Goal: Complete application form

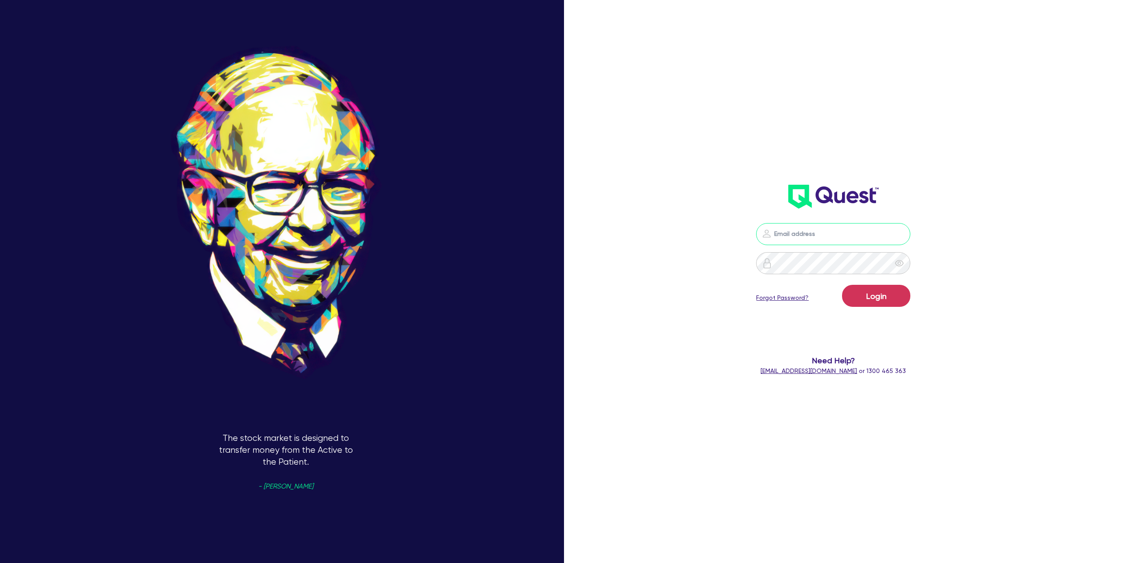
type input "[PERSON_NAME][EMAIL_ADDRESS][DOMAIN_NAME]"
click at [896, 298] on button "Login" at bounding box center [876, 296] width 68 height 22
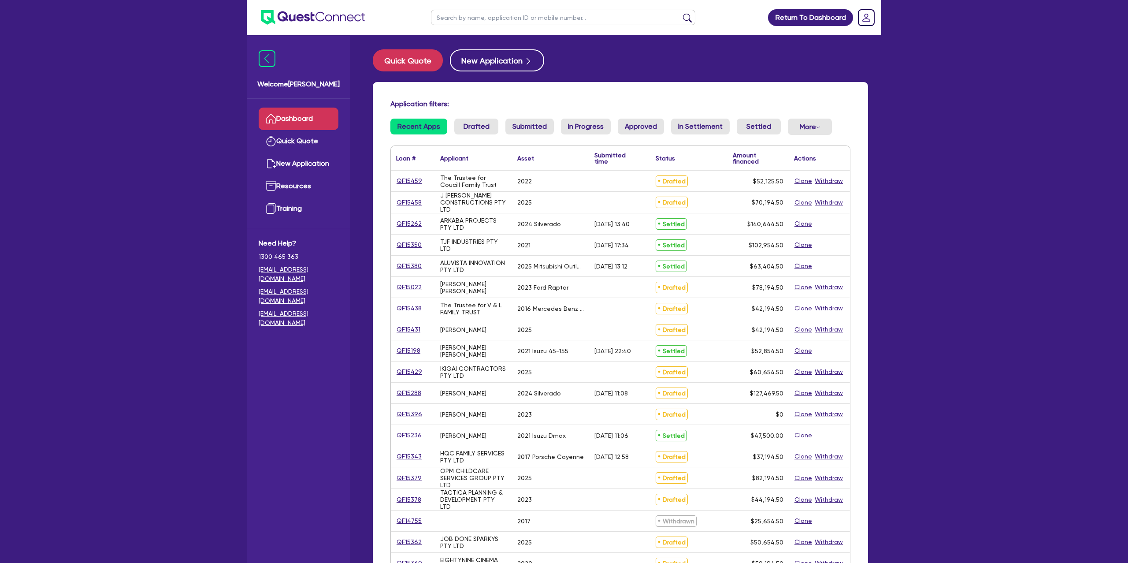
drag, startPoint x: 550, startPoint y: 14, endPoint x: 715, endPoint y: 39, distance: 167.2
click at [550, 14] on input "text" at bounding box center [563, 17] width 264 height 15
click at [411, 179] on link "QF15459" at bounding box center [409, 181] width 26 height 10
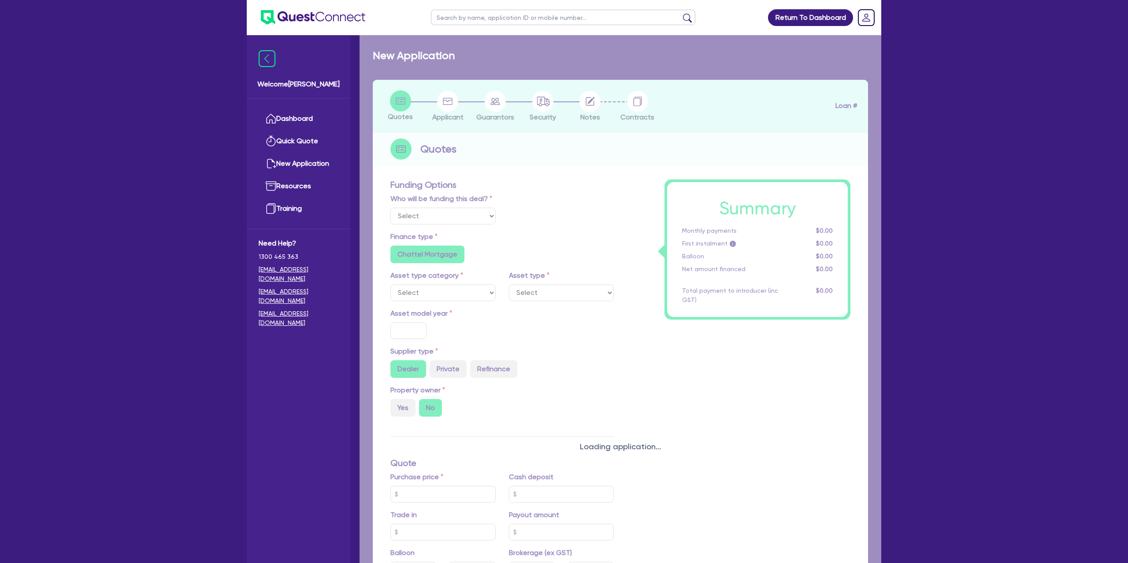
select select "Other"
select select "CARS_AND_LIGHT_TRUCKS"
type input "2022"
type input "49,931"
type input "4"
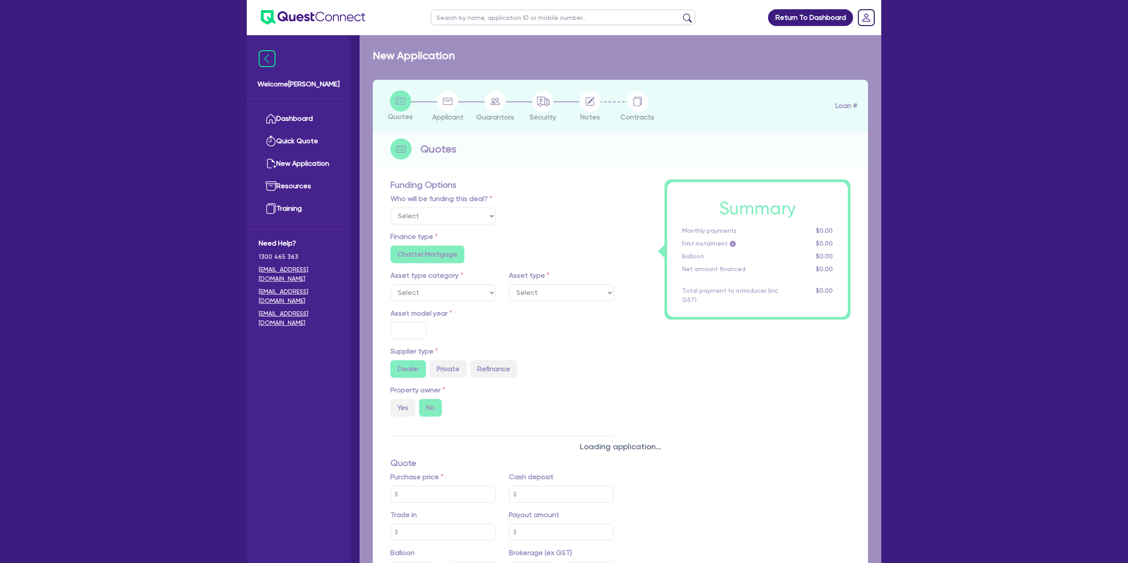
type input "2,085.02"
type input "9.99"
radio input "false"
type input "1,400"
radio input "true"
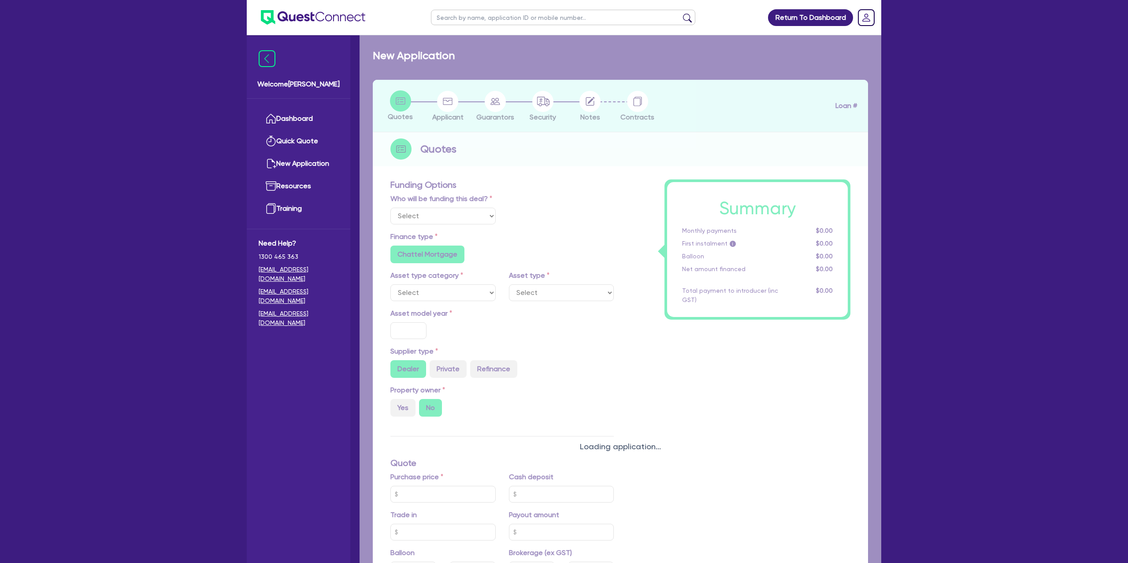
radio input "true"
select select "PASSENGER_VEHICLES"
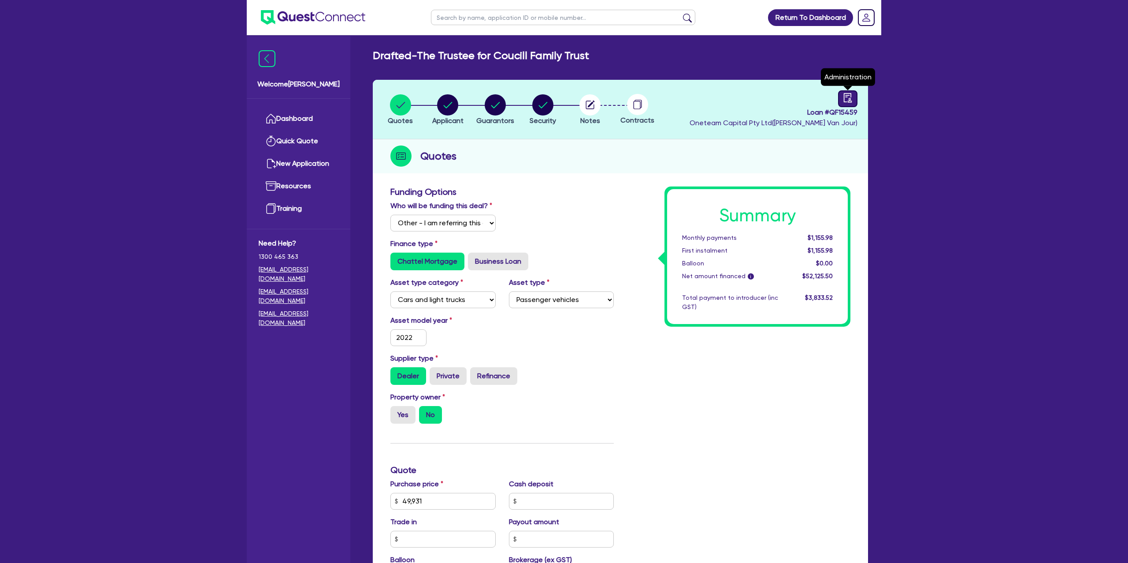
click at [847, 98] on icon "audit" at bounding box center [848, 98] width 10 height 10
select select "DRAFTED_NEW"
select select "Other"
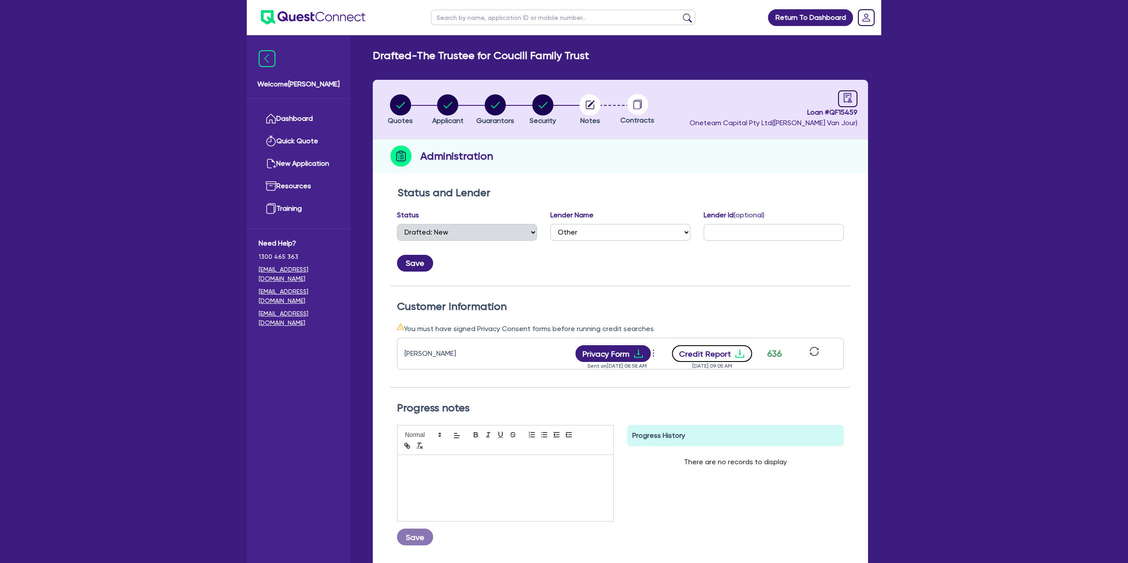
click at [739, 353] on icon "download" at bounding box center [739, 353] width 11 height 11
click at [478, 17] on input "text" at bounding box center [563, 17] width 264 height 15
type input "[PERSON_NAME]"
click button "submit" at bounding box center [687, 19] width 14 height 12
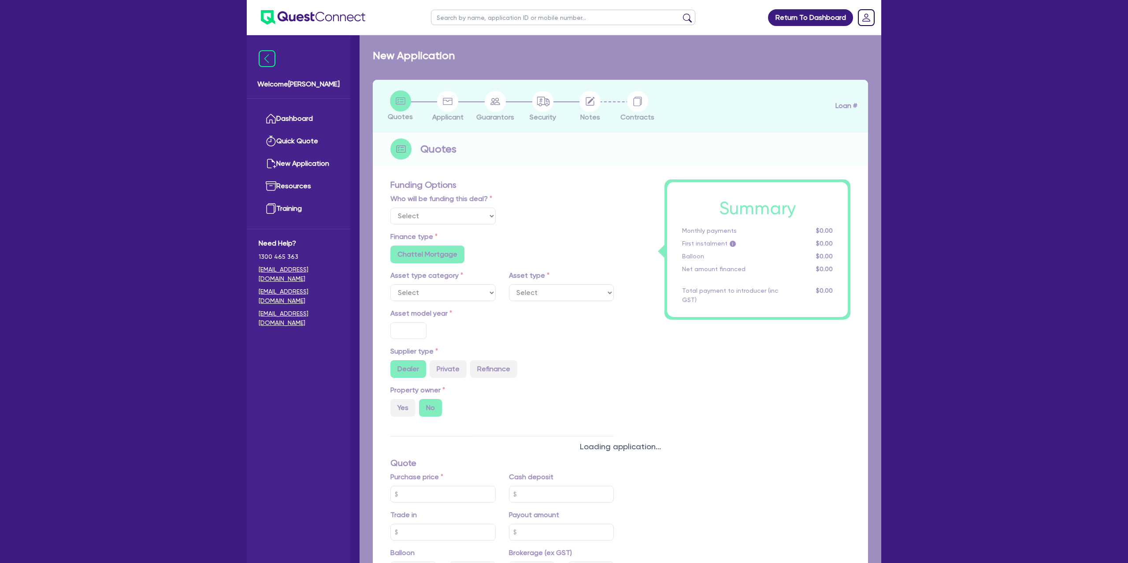
select select "Other"
select select "CARS_AND_LIGHT_TRUCKS"
type input "2024"
radio input "true"
type input "125,000"
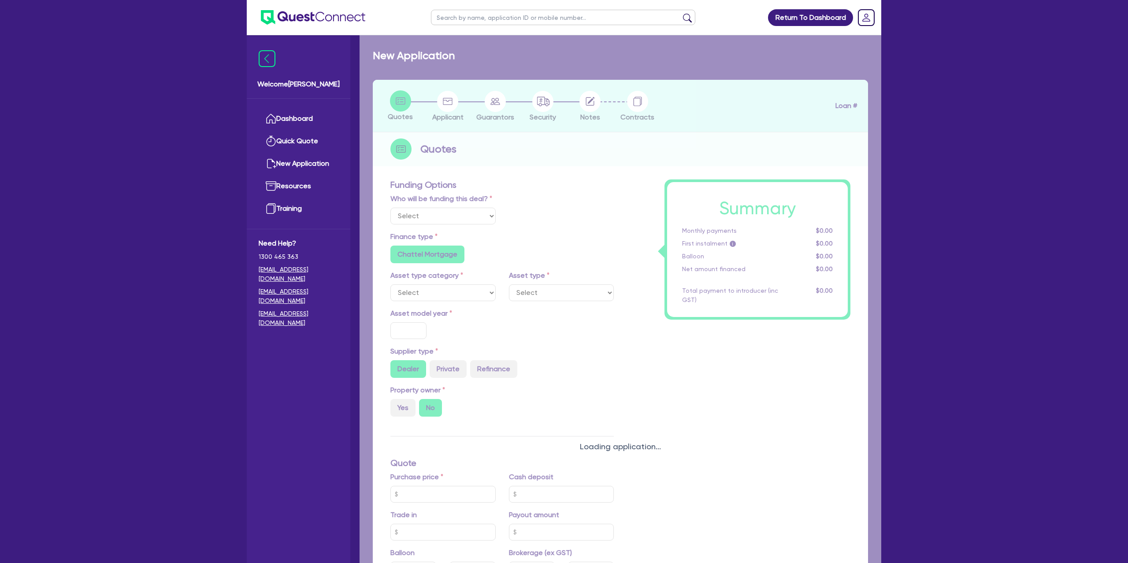
type input "35"
type input "43,750"
type input "0.5"
type input "637.35"
type input "6.69"
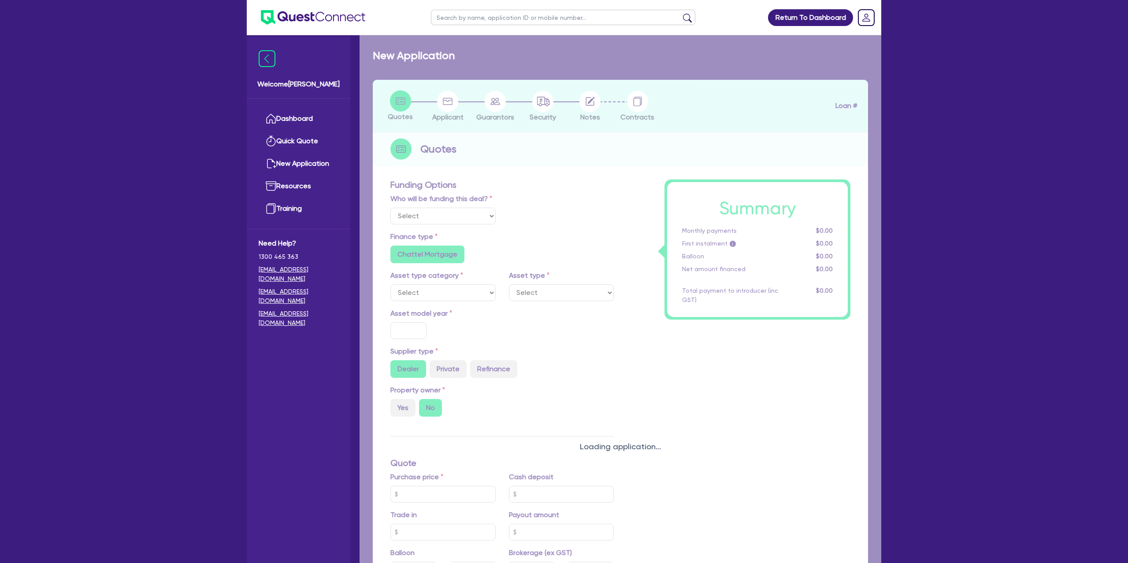
radio input "false"
type input "1,650"
radio input "true"
select select "PASSENGER_VEHICLES"
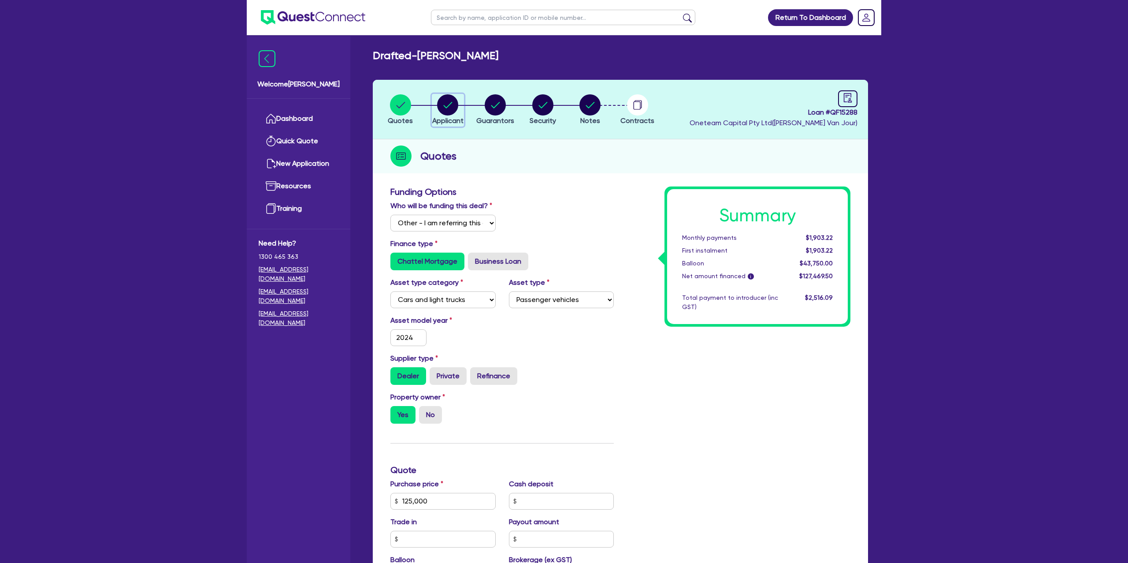
click at [454, 106] on circle "button" at bounding box center [447, 104] width 21 height 21
select select "SOLE_TRADER"
select select "BUILDING_CONSTRUCTION"
select select "BUSINESSES_CONSTRUCTION_SERVICES"
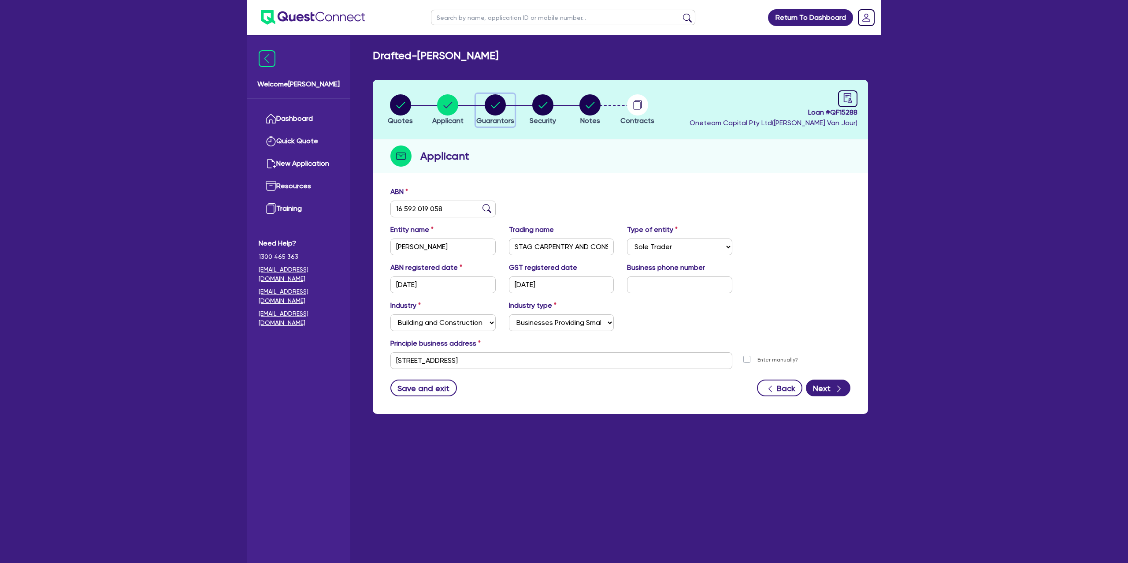
click at [494, 101] on circle "button" at bounding box center [495, 104] width 21 height 21
select select "MR"
select select "SA"
select select "MARRIED"
select select "PROPERTY"
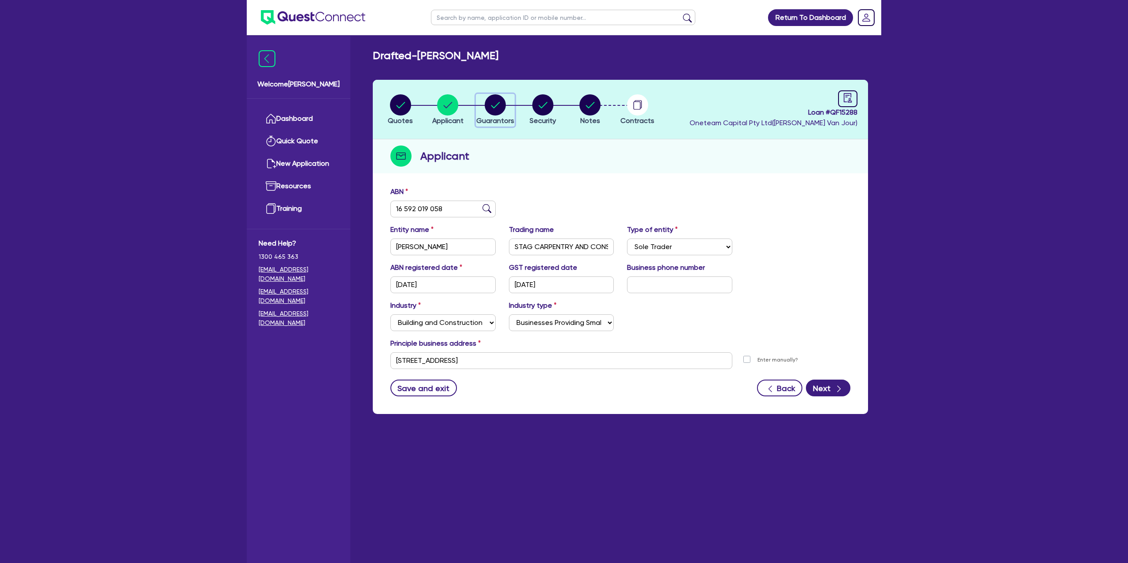
select select "CASH"
select select "MORTGAGE"
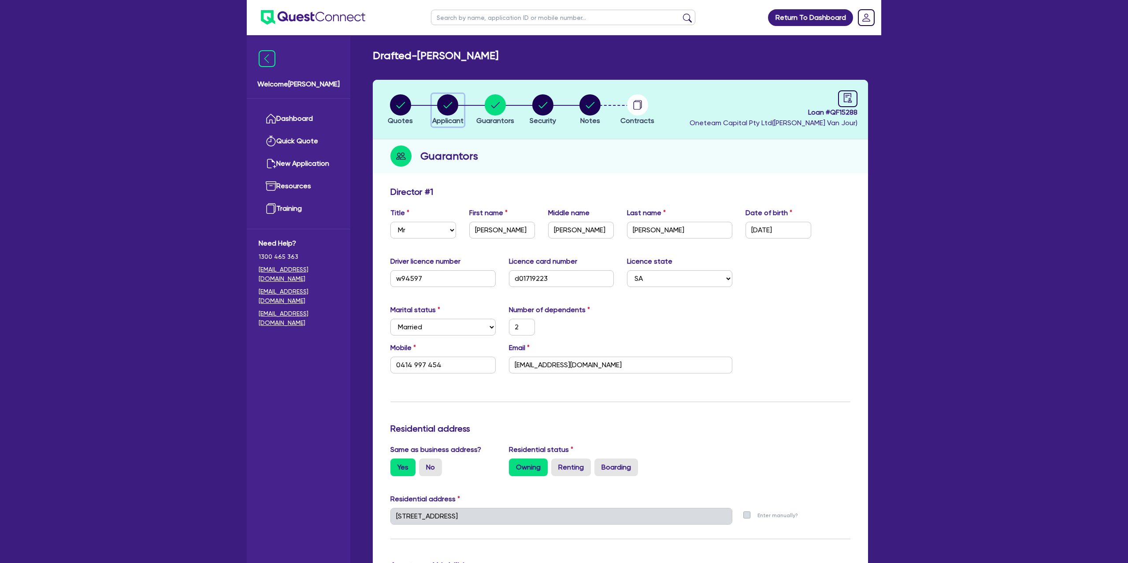
click at [451, 104] on icon "button" at bounding box center [447, 104] width 21 height 21
select select "SOLE_TRADER"
select select "BUILDING_CONSTRUCTION"
select select "BUSINESSES_CONSTRUCTION_SERVICES"
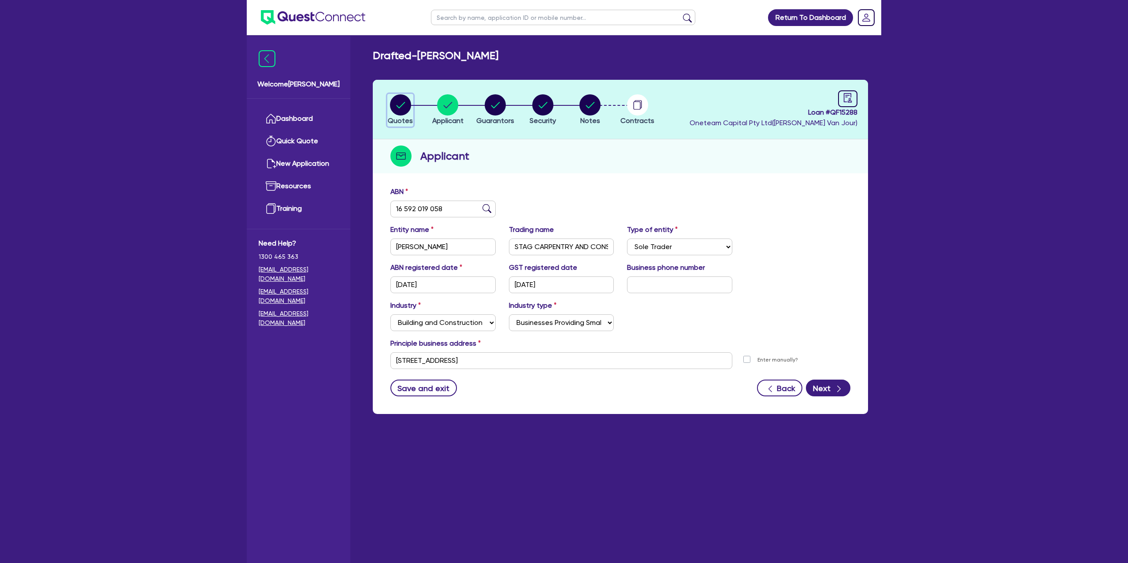
click at [402, 105] on circle "button" at bounding box center [400, 104] width 21 height 21
select select "Other"
select select "CARS_AND_LIGHT_TRUCKS"
select select "PASSENGER_VEHICLES"
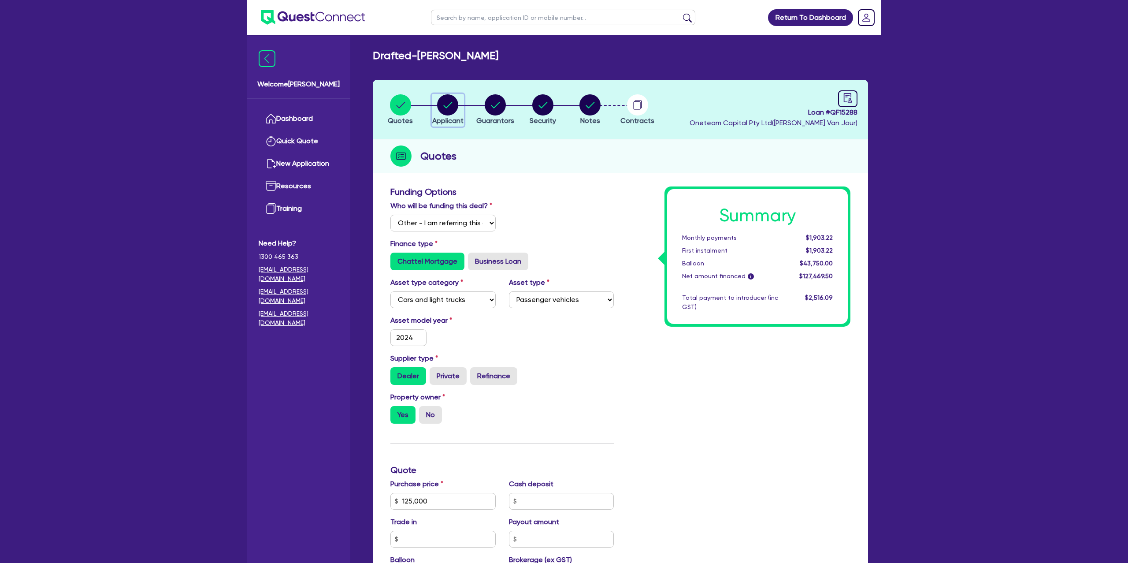
click at [448, 100] on circle "button" at bounding box center [447, 104] width 21 height 21
select select "SOLE_TRADER"
select select "BUILDING_CONSTRUCTION"
select select "BUSINESSES_CONSTRUCTION_SERVICES"
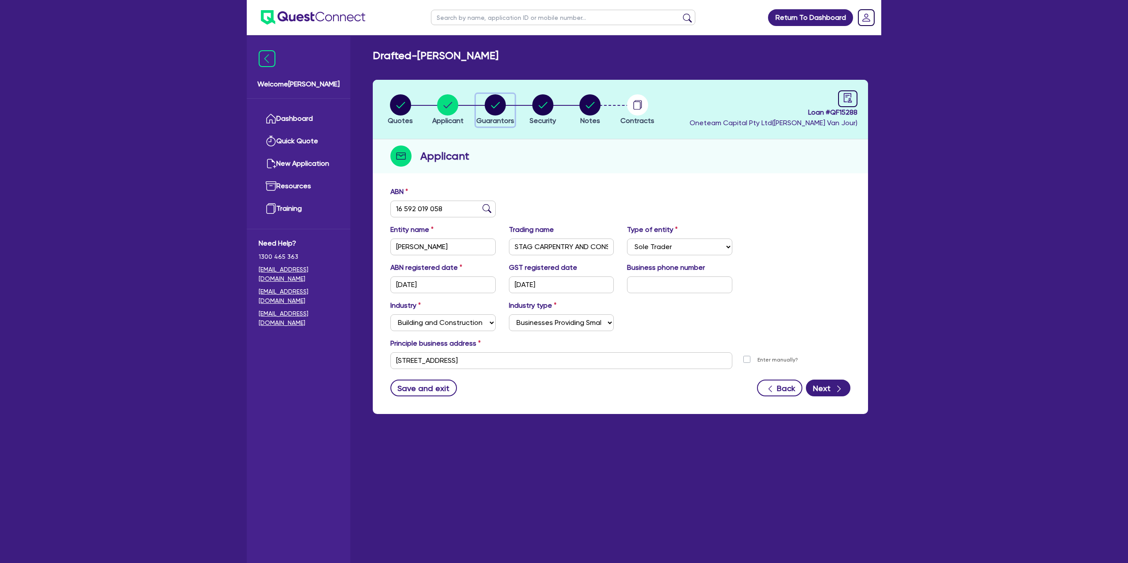
click at [501, 104] on circle "button" at bounding box center [495, 104] width 21 height 21
select select "MR"
select select "SA"
select select "MARRIED"
select select "PROPERTY"
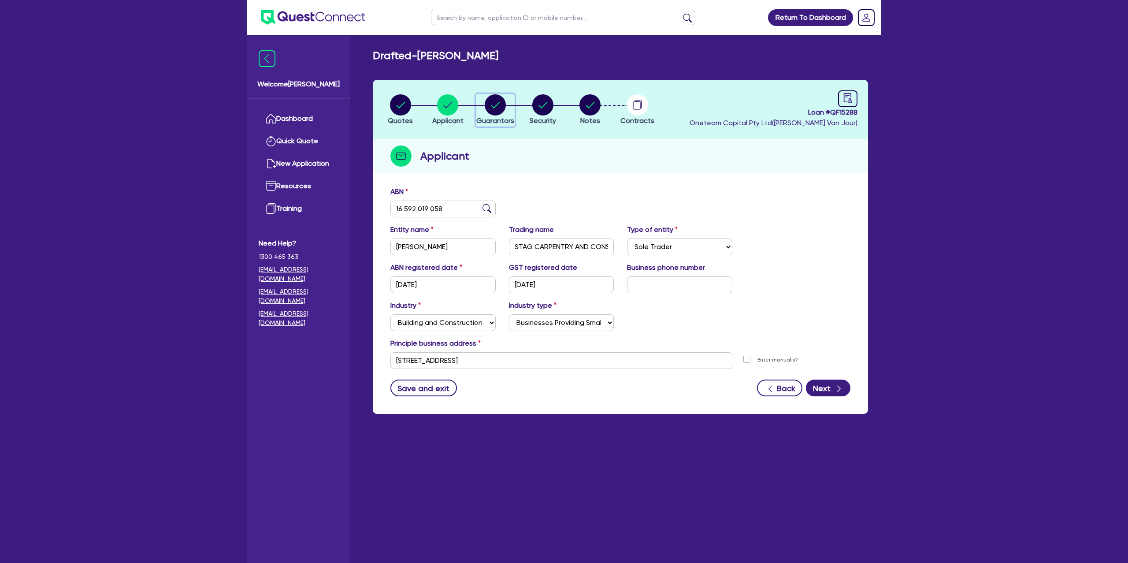
select select "CASH"
select select "MORTGAGE"
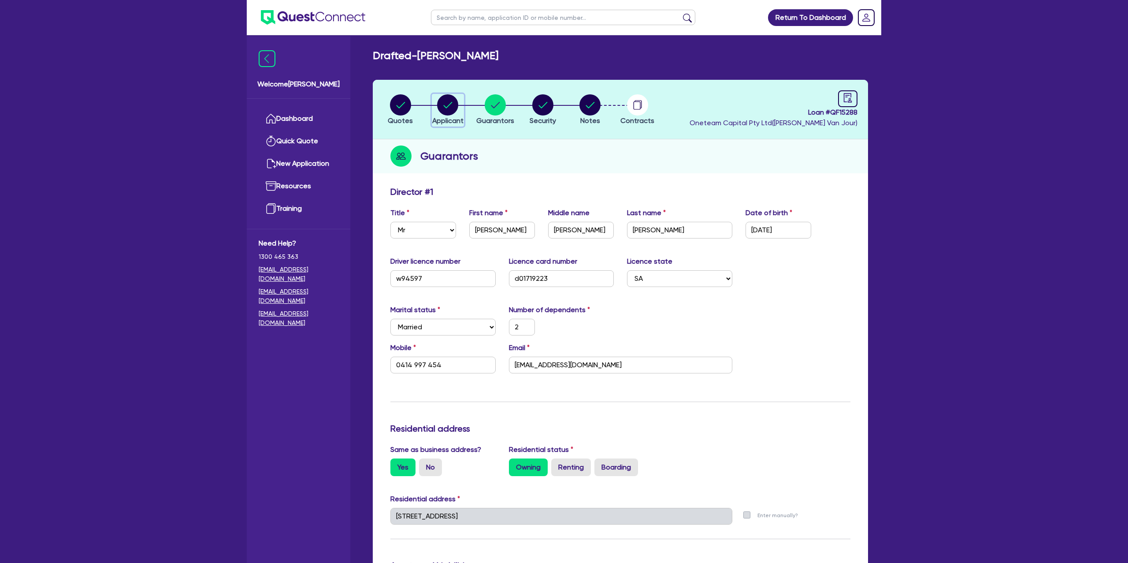
click at [448, 102] on circle "button" at bounding box center [447, 104] width 21 height 21
select select "SOLE_TRADER"
select select "BUILDING_CONSTRUCTION"
select select "BUSINESSES_CONSTRUCTION_SERVICES"
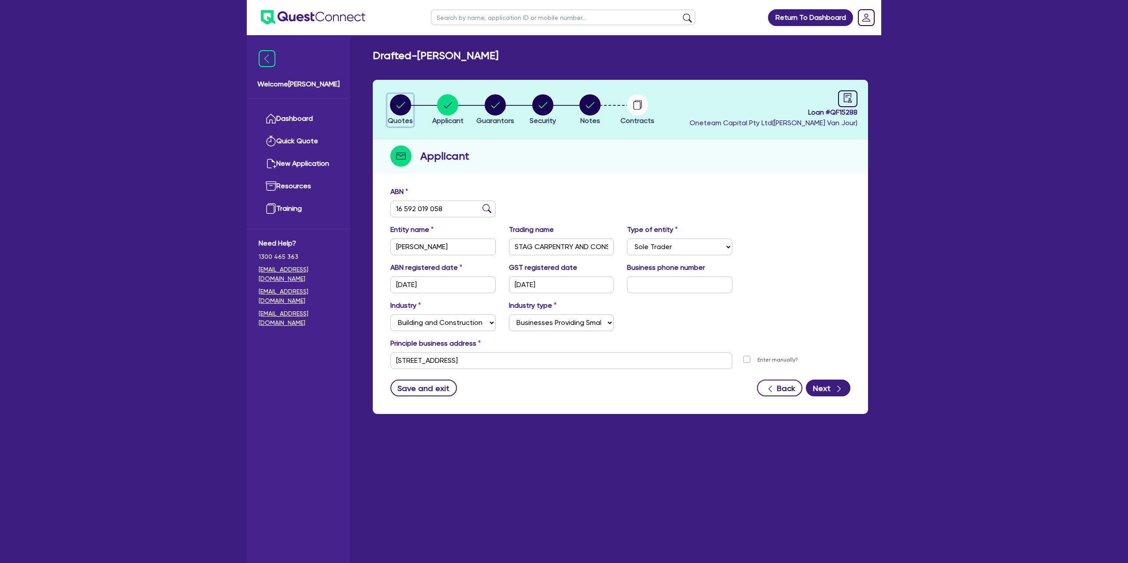
click at [407, 106] on circle "button" at bounding box center [400, 104] width 21 height 21
select select "Other"
select select "CARS_AND_LIGHT_TRUCKS"
select select "PASSENGER_VEHICLES"
